Goal: Navigation & Orientation: Find specific page/section

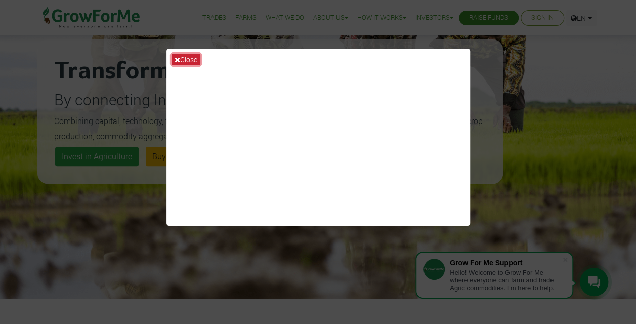
click at [177, 57] on icon at bounding box center [178, 59] width 6 height 7
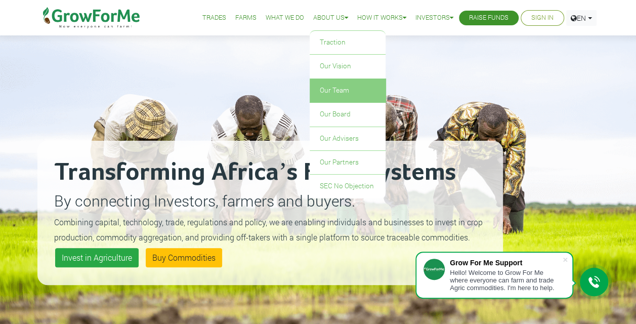
click at [331, 90] on link "Our Team" at bounding box center [348, 90] width 76 height 23
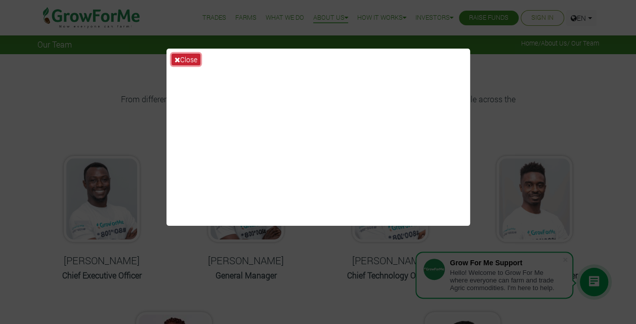
click at [185, 58] on button "Close" at bounding box center [185, 60] width 29 height 12
